Goal: Task Accomplishment & Management: Manage account settings

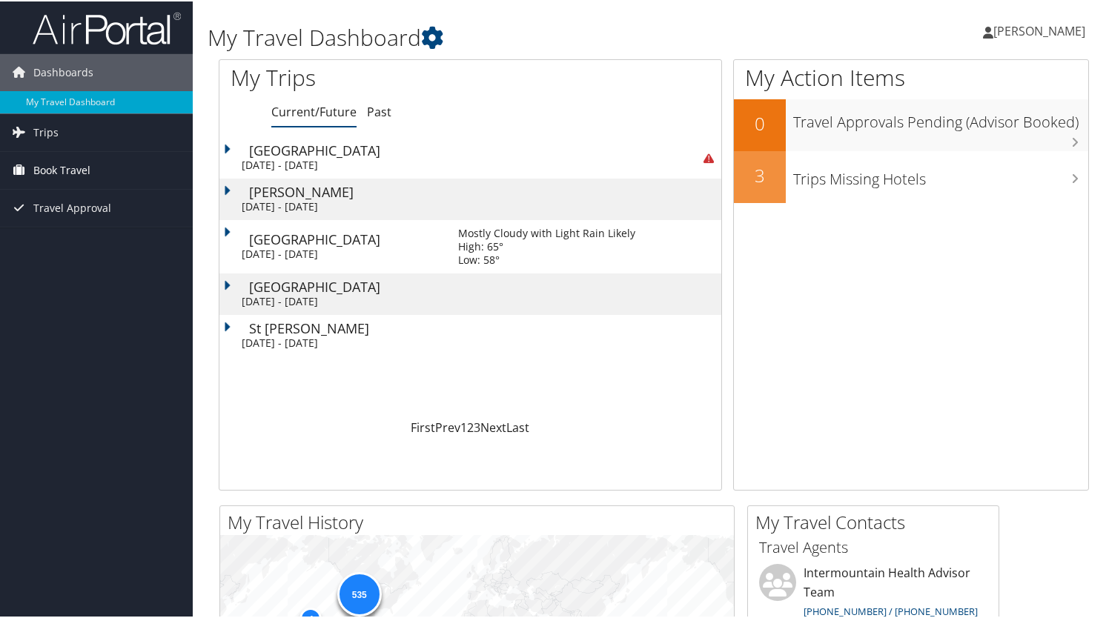
click at [48, 165] on span "Book Travel" at bounding box center [61, 169] width 57 height 37
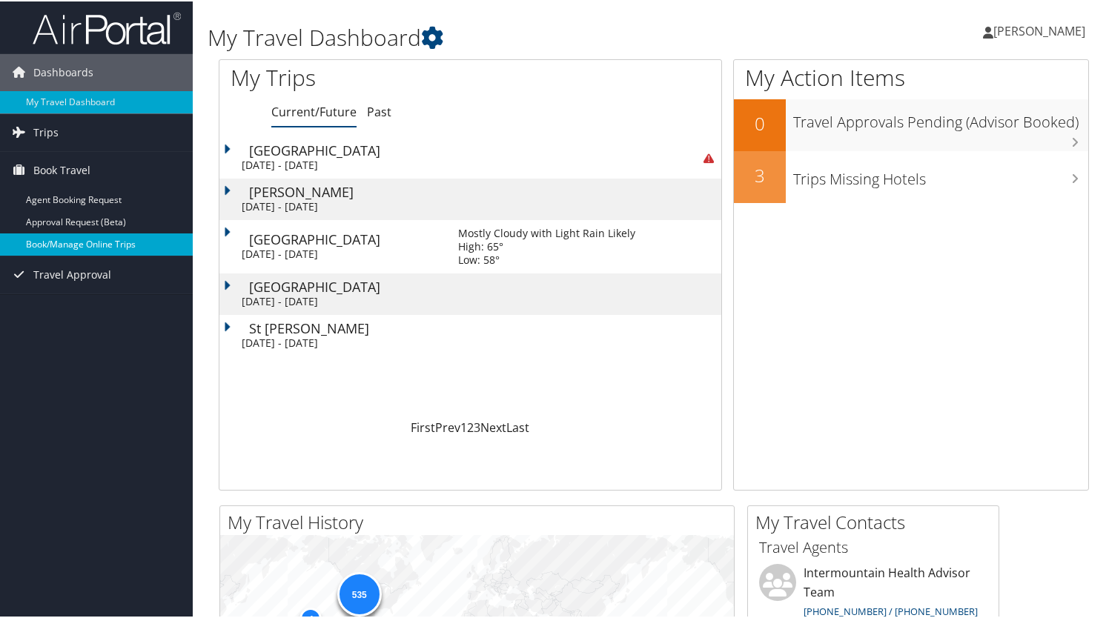
click at [90, 245] on link "Book/Manage Online Trips" at bounding box center [96, 243] width 193 height 22
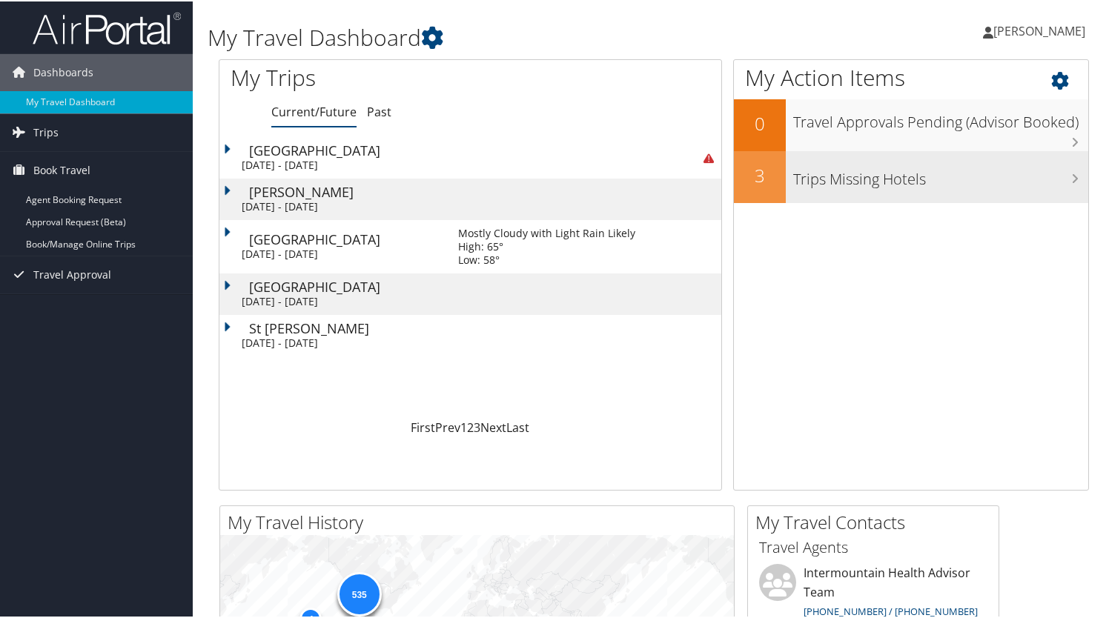
click at [916, 174] on h3 "Trips Missing Hotels" at bounding box center [940, 174] width 295 height 28
